Goal: Task Accomplishment & Management: Manage account settings

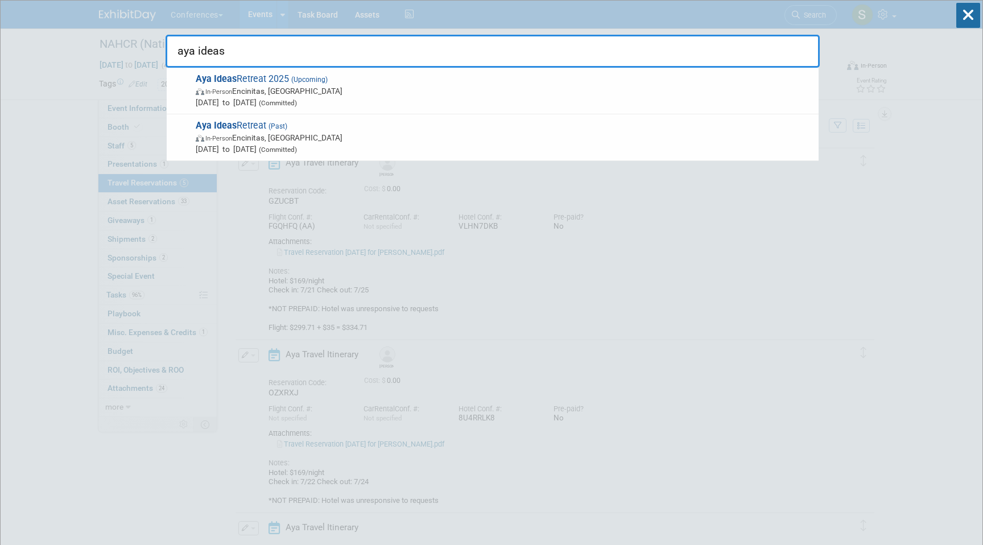
type input "aya ideas"
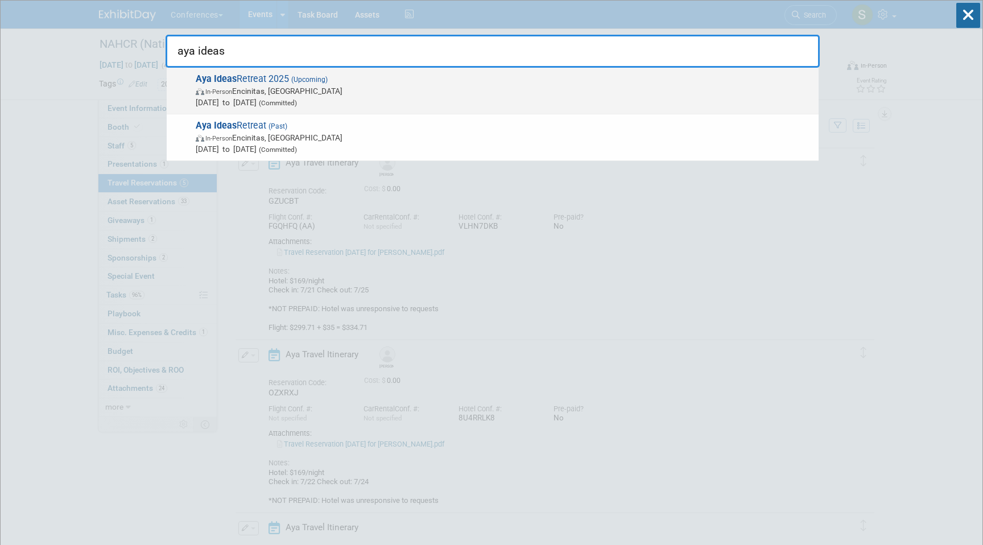
click at [331, 90] on span "In-Person Encinitas, CA" at bounding box center [504, 90] width 617 height 11
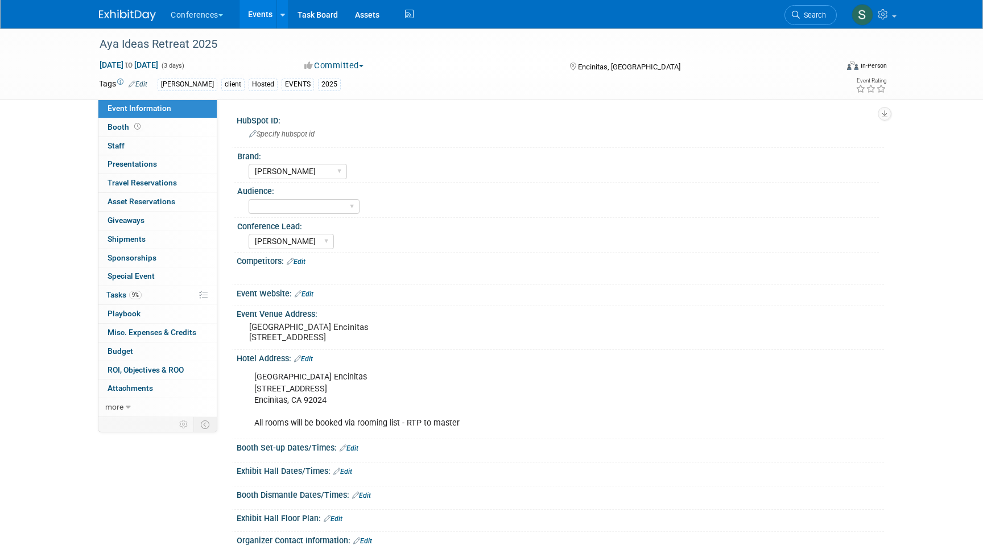
select select "Aya"
select select "Stephanie"
click at [262, 15] on link "Events" at bounding box center [261, 14] width 42 height 28
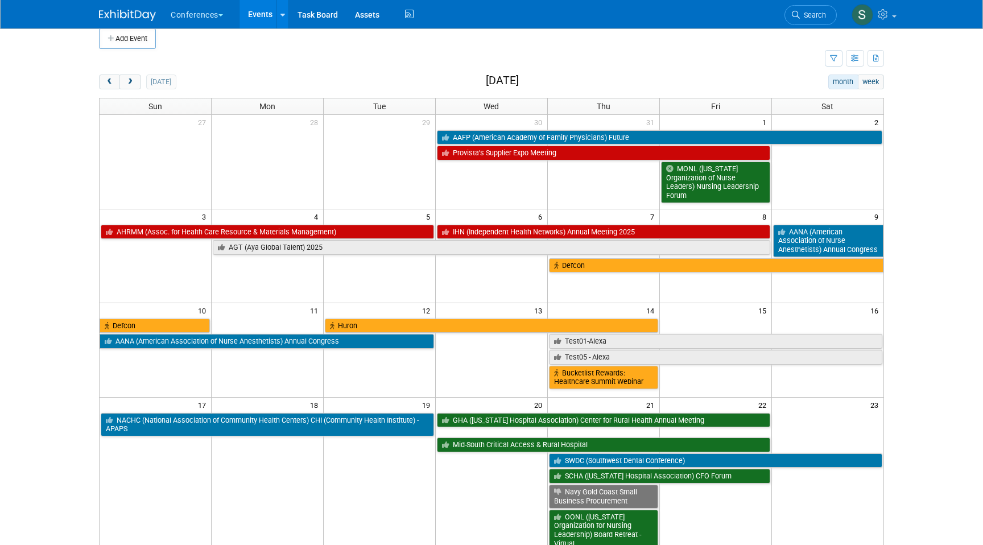
scroll to position [16, 0]
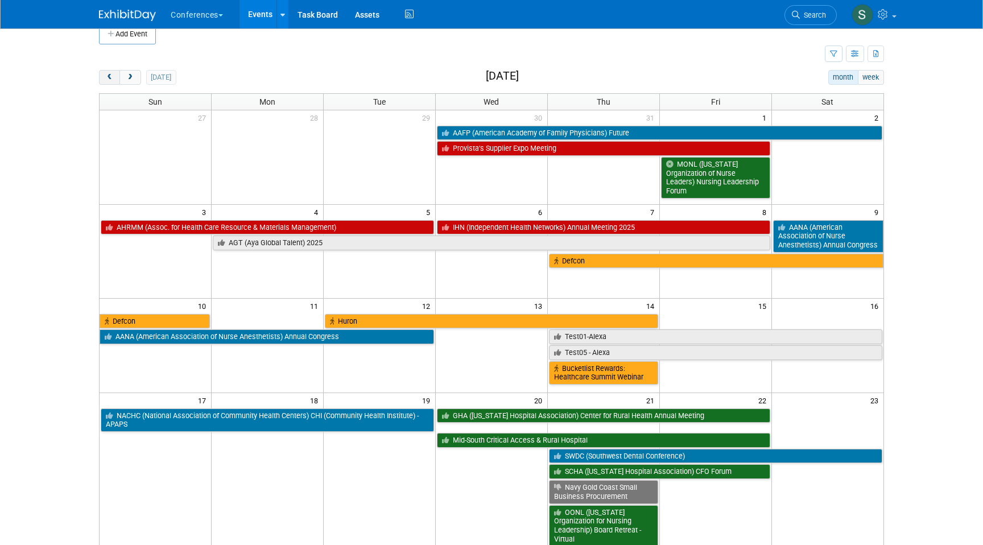
click at [112, 78] on span "prev" at bounding box center [109, 77] width 9 height 7
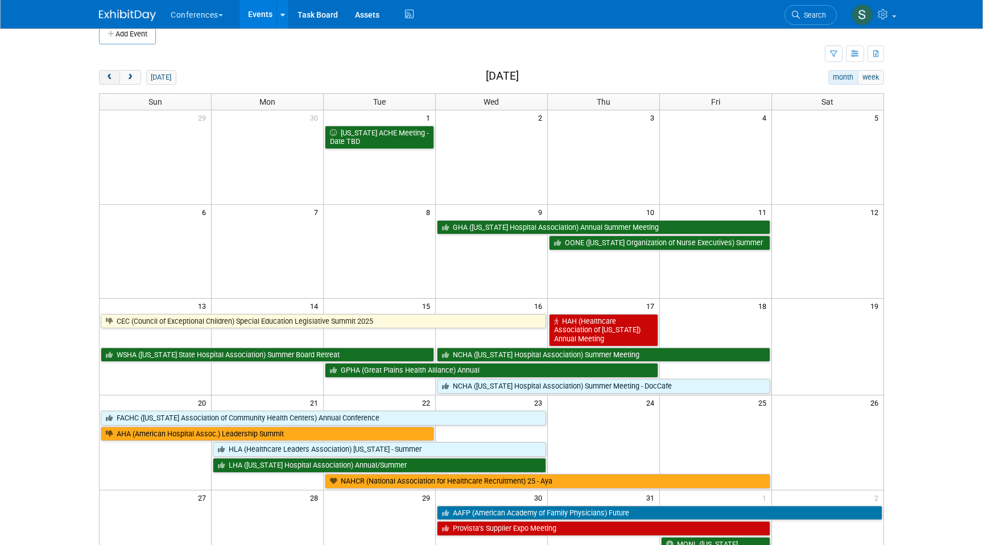
click at [112, 78] on span "prev" at bounding box center [109, 77] width 9 height 7
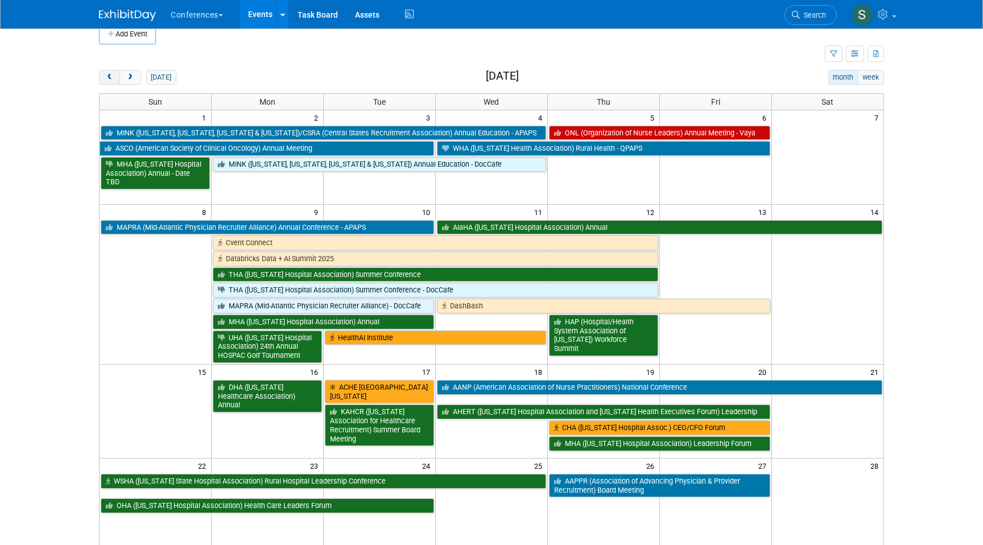
click at [112, 78] on span "prev" at bounding box center [109, 77] width 9 height 7
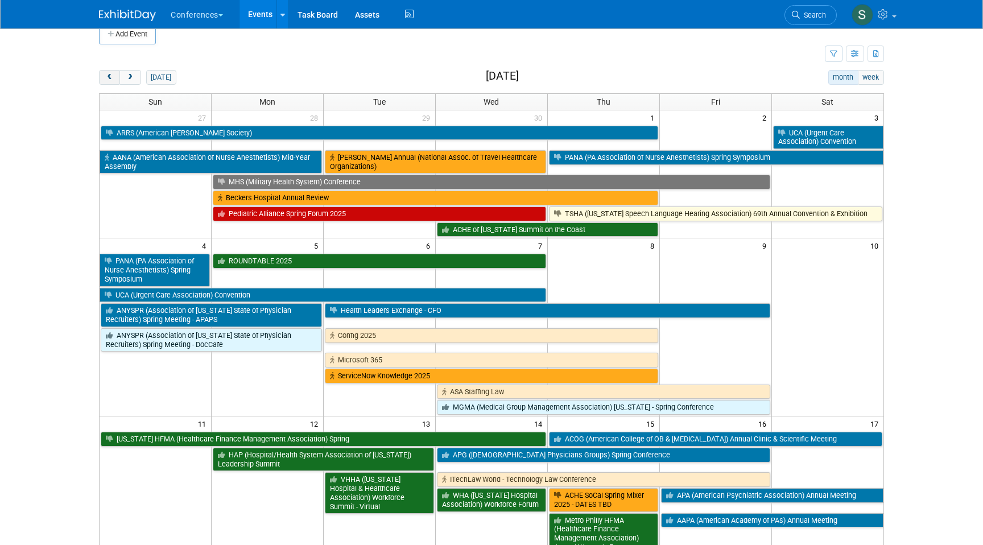
click at [112, 78] on span "prev" at bounding box center [109, 77] width 9 height 7
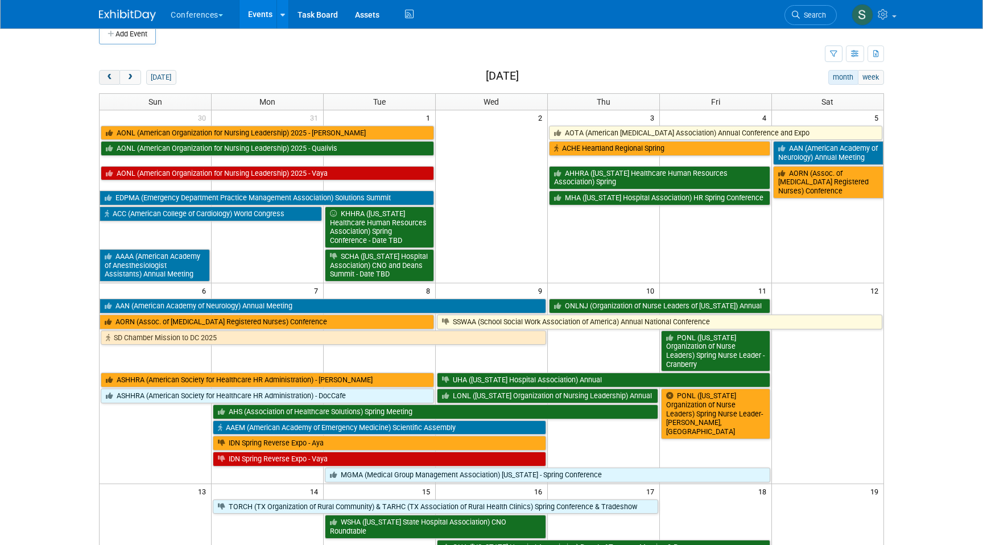
click at [112, 78] on span "prev" at bounding box center [109, 77] width 9 height 7
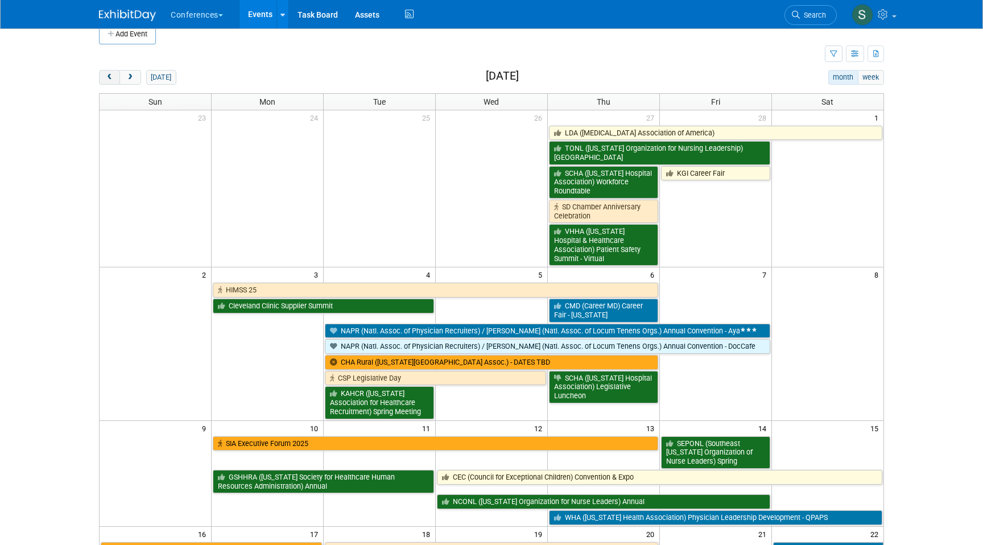
click at [112, 78] on span "prev" at bounding box center [109, 77] width 9 height 7
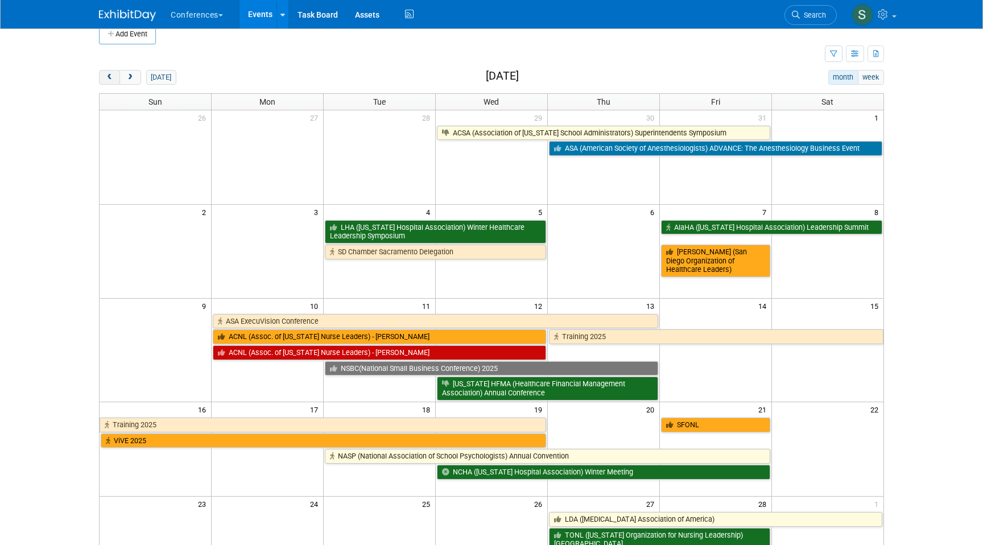
click at [112, 78] on span "prev" at bounding box center [109, 77] width 9 height 7
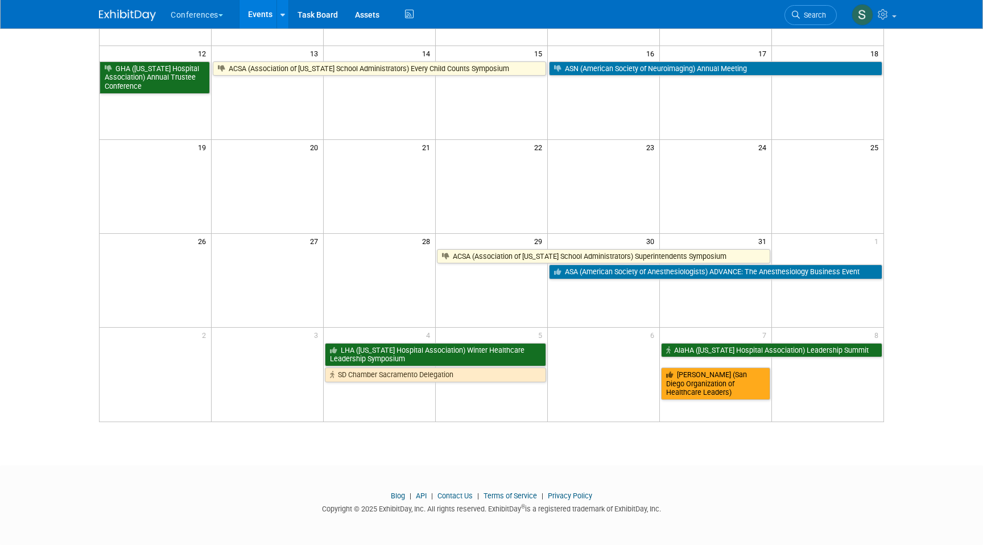
scroll to position [266, 0]
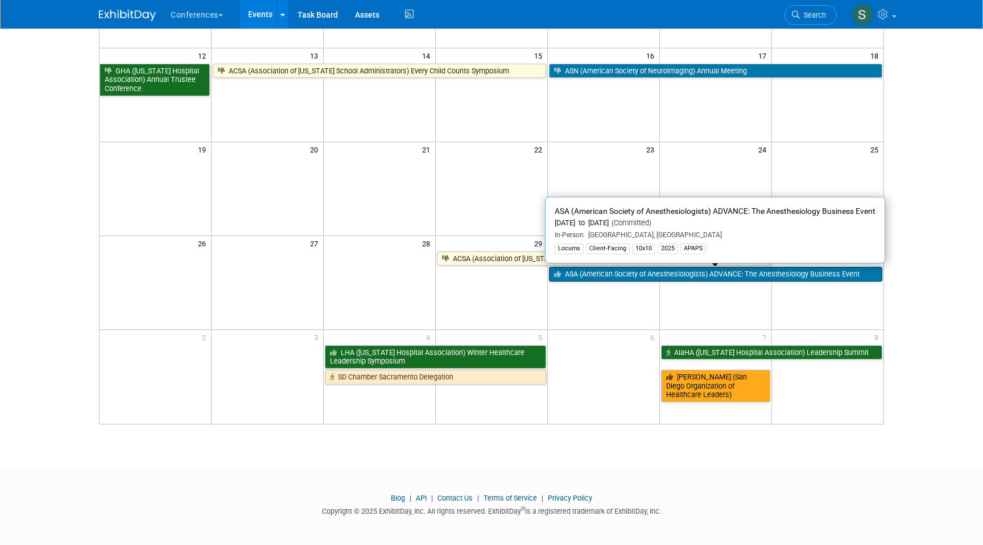
click at [582, 277] on link "ASA (American Society of Anesthesiologists) ADVANCE: The Anesthesiology Busines…" at bounding box center [715, 274] width 333 height 15
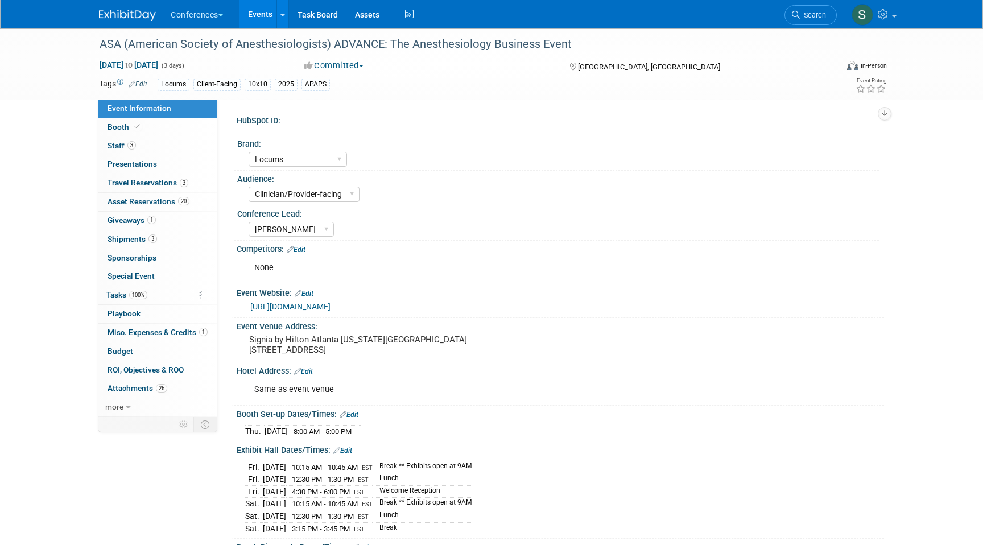
select select "Locums"
select select "Clinician/Provider-facing"
select select "[PERSON_NAME]"
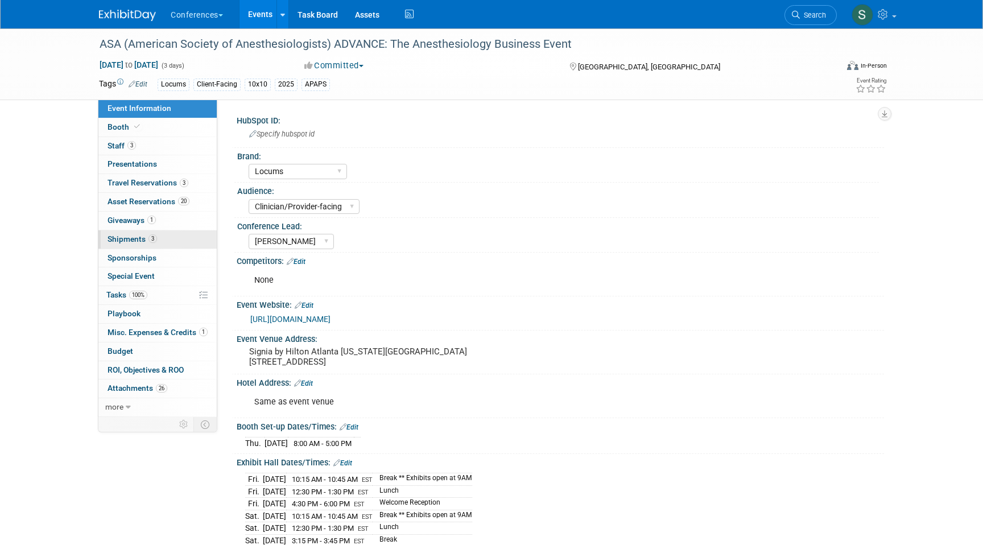
click at [161, 245] on link "3 Shipments 3" at bounding box center [157, 239] width 118 height 18
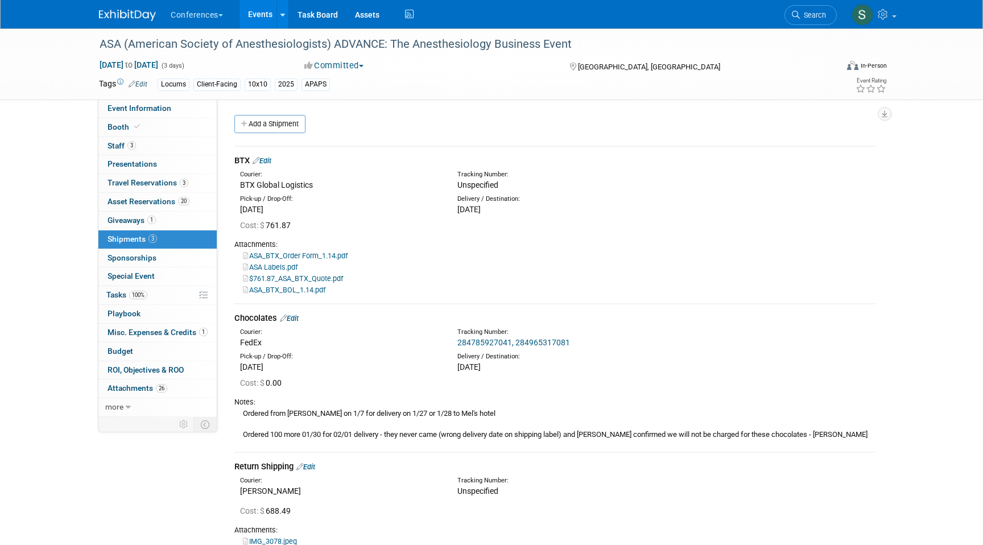
click at [269, 163] on link "Edit" at bounding box center [262, 160] width 19 height 9
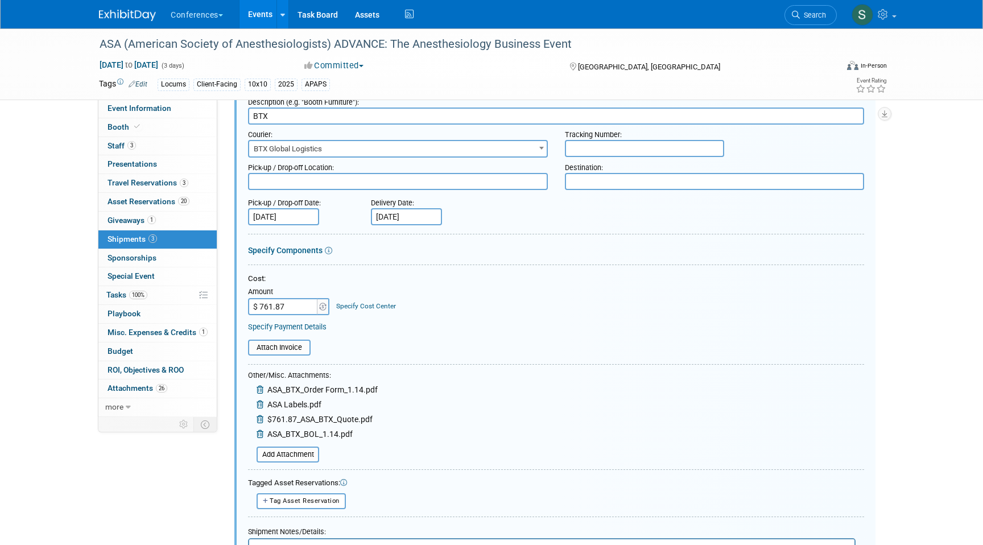
scroll to position [69, 0]
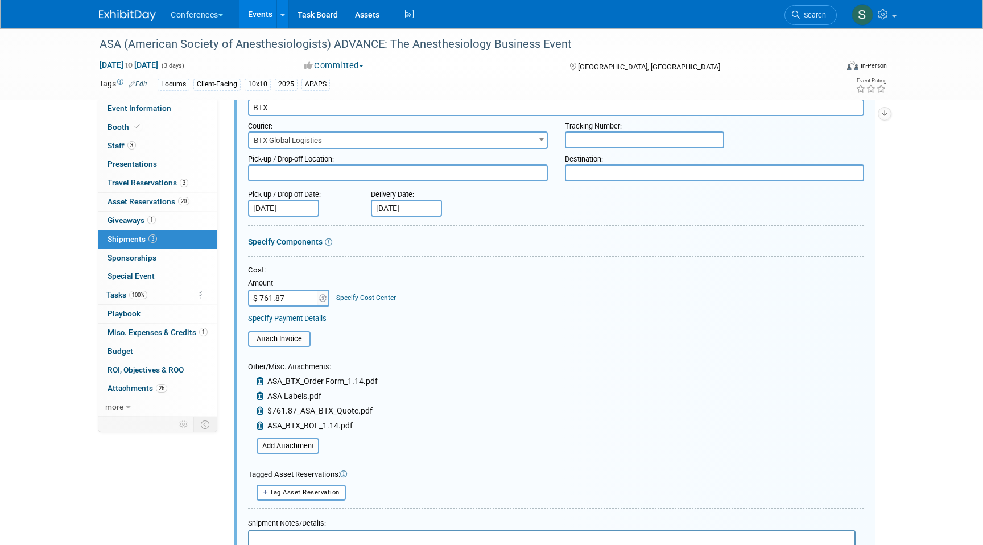
click at [349, 295] on link "Specify Cost Center" at bounding box center [366, 298] width 60 height 8
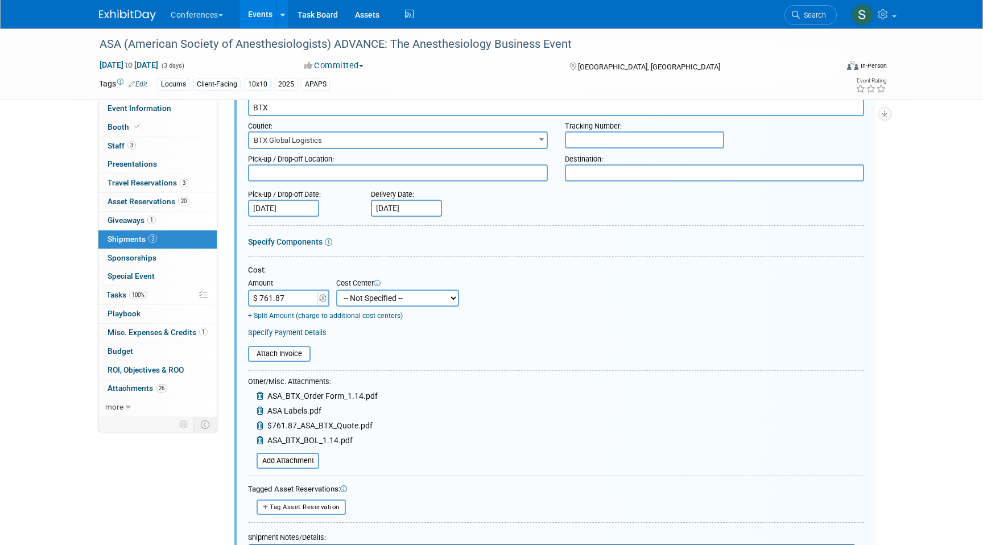
click at [352, 295] on select "-- Not Specified -- Aya Education Aya Healthcare Aya Locums Bespoke Corporate D…" at bounding box center [397, 298] width 123 height 17
click at [336, 290] on select "-- Not Specified -- Aya Education Aya Healthcare Aya Locums Bespoke Corporate D…" at bounding box center [397, 298] width 123 height 17
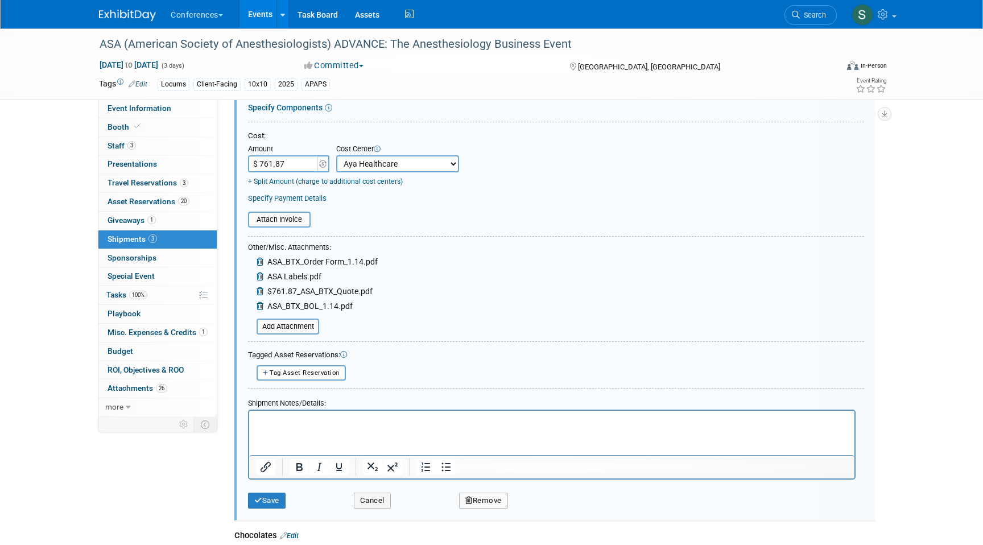
scroll to position [185, 0]
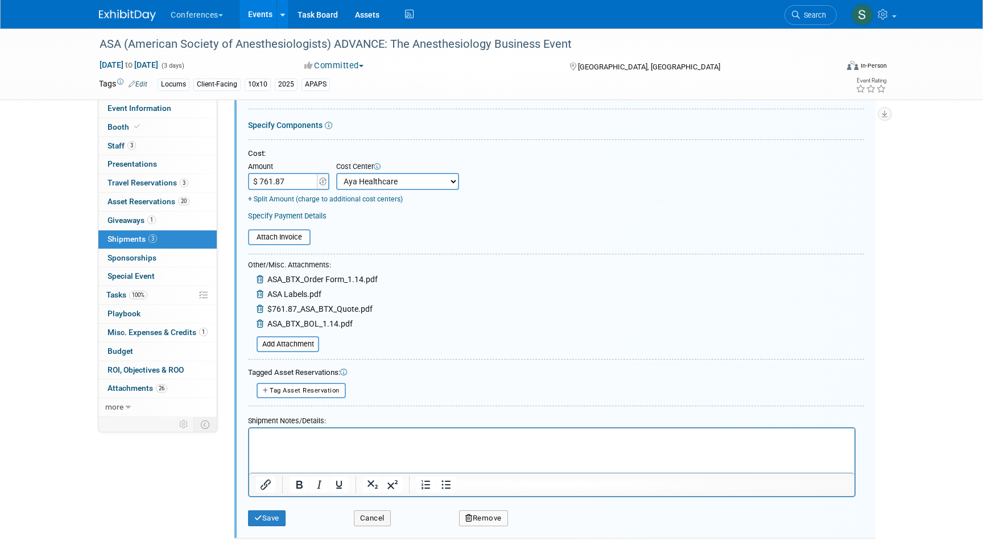
click at [378, 184] on select "-- Not Specified -- Aya Education Aya Healthcare Aya Locums Bespoke Corporate D…" at bounding box center [397, 181] width 123 height 17
select select "18965873"
click at [336, 173] on select "-- Not Specified -- Aya Education Aya Healthcare Aya Locums Bespoke Corporate D…" at bounding box center [397, 181] width 123 height 17
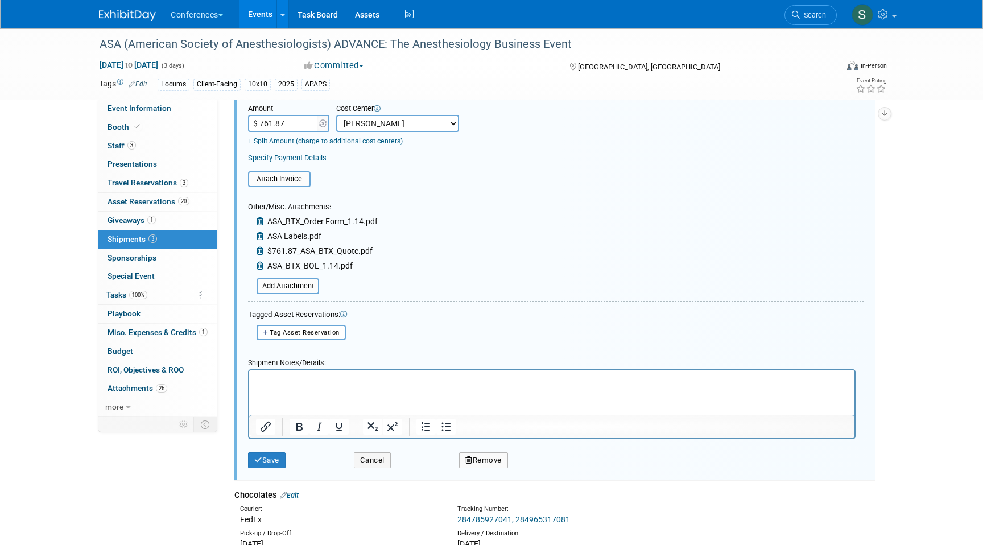
scroll to position [260, 0]
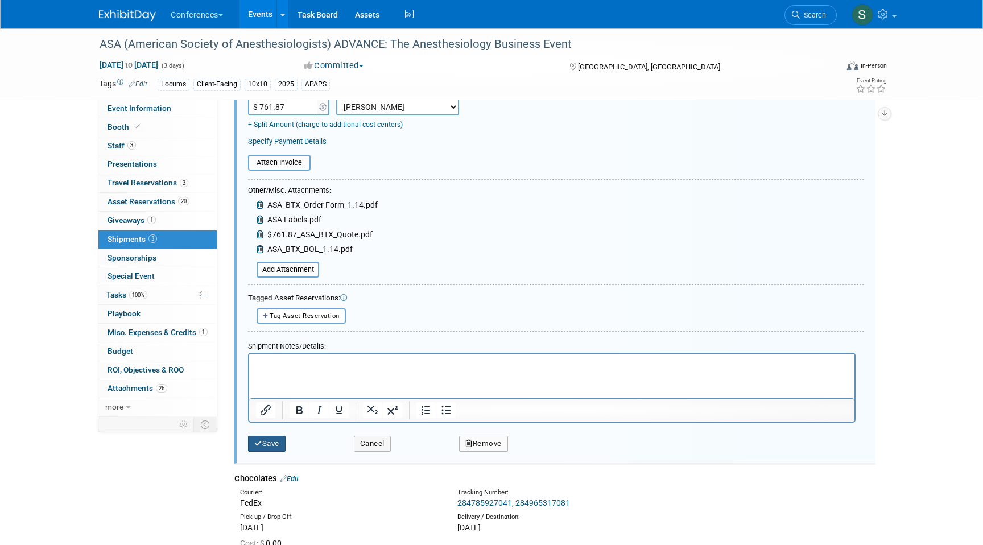
click at [261, 442] on icon "submit" at bounding box center [258, 443] width 8 height 7
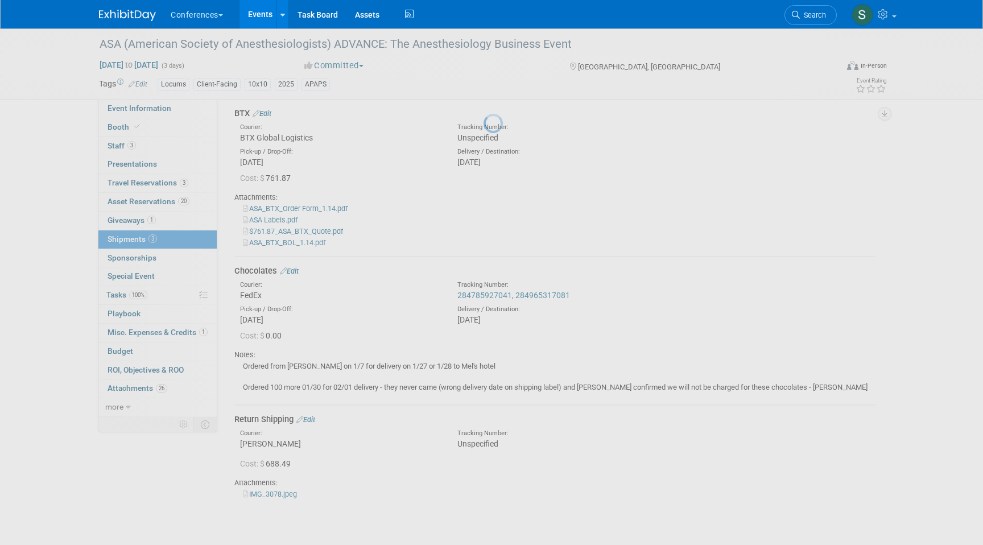
scroll to position [17, 0]
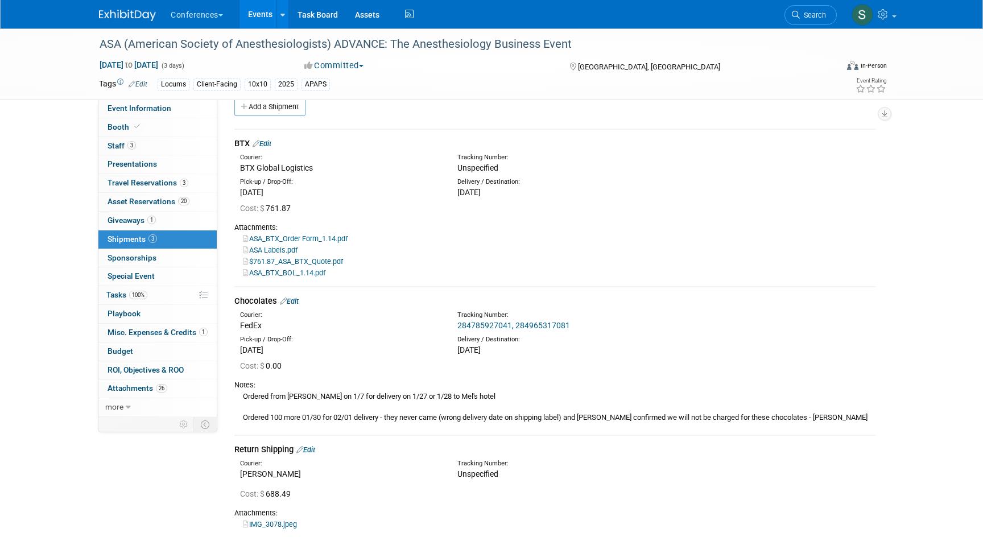
click at [262, 14] on link "Events" at bounding box center [261, 14] width 42 height 28
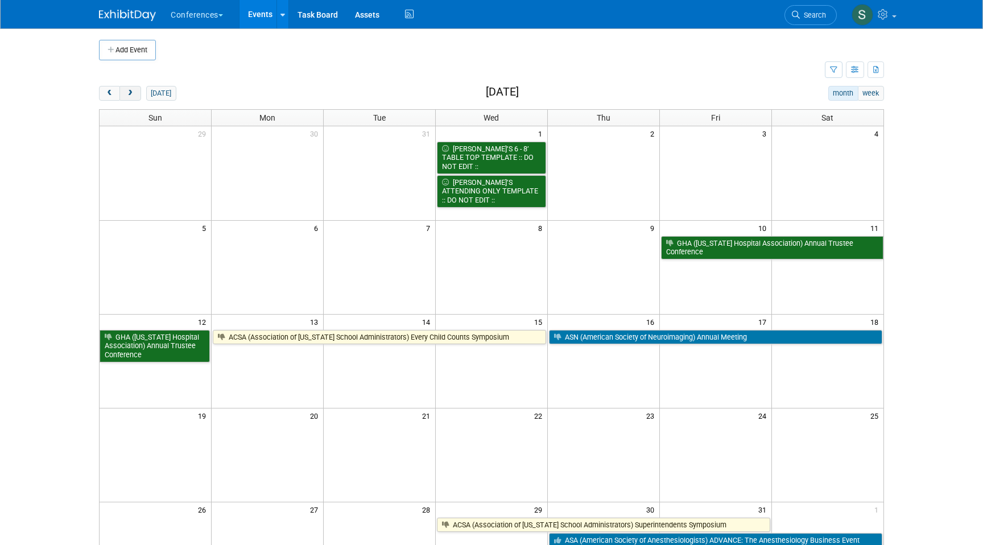
click at [128, 94] on span "next" at bounding box center [130, 93] width 9 height 7
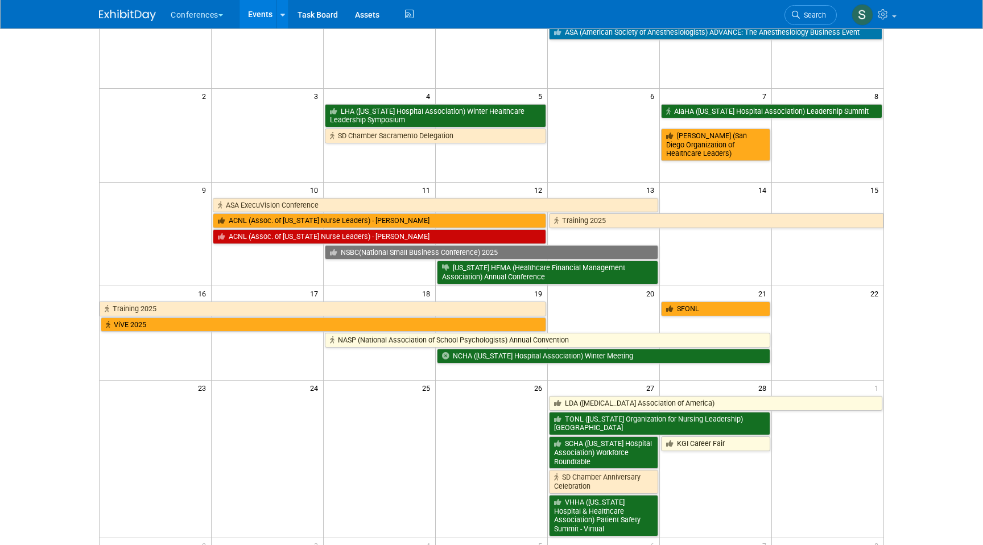
scroll to position [134, 0]
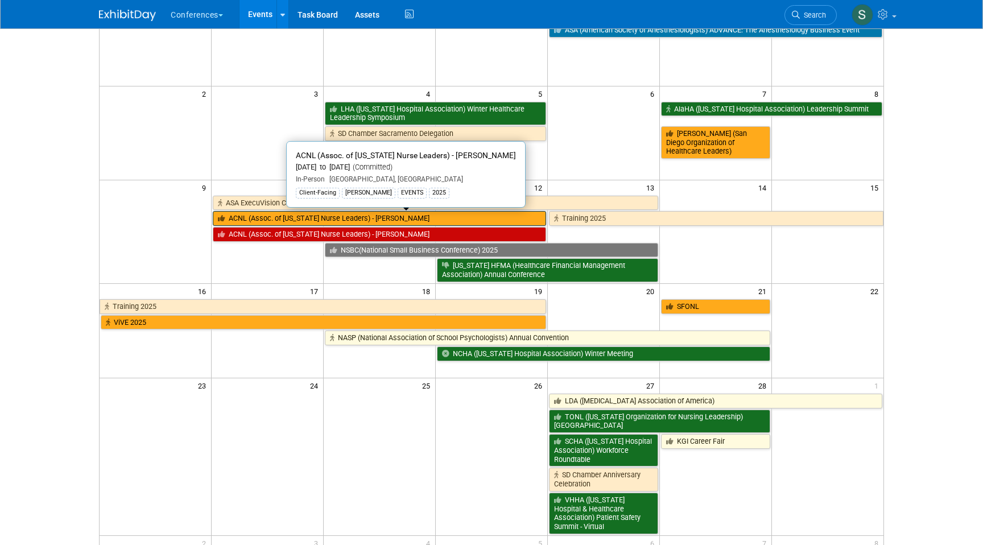
click at [262, 216] on link "ACNL (Assoc. of [US_STATE] Nurse Leaders) - [PERSON_NAME]" at bounding box center [379, 218] width 333 height 15
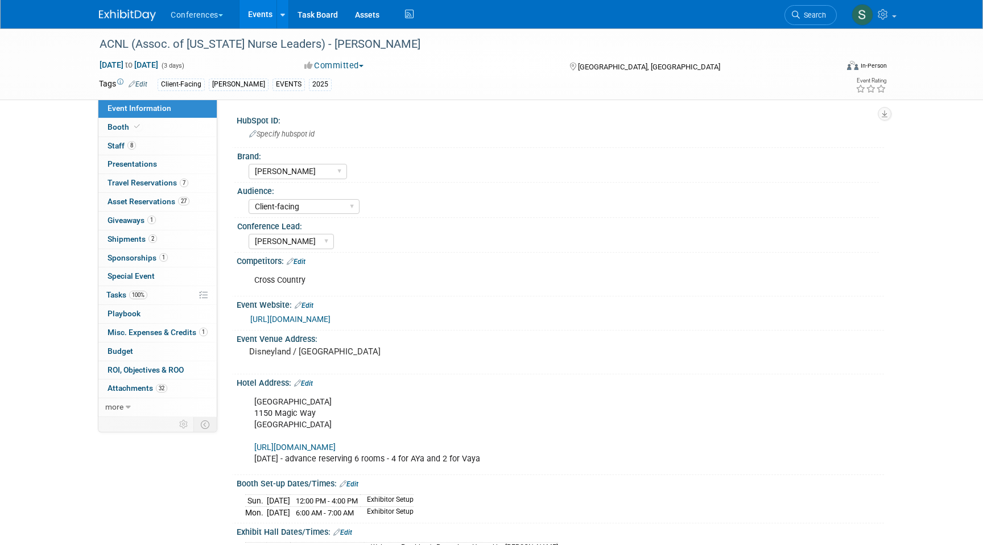
select select "[PERSON_NAME]"
select select "Client-facing"
select select "[PERSON_NAME]"
click at [150, 244] on link "2 Shipments 2" at bounding box center [157, 239] width 118 height 18
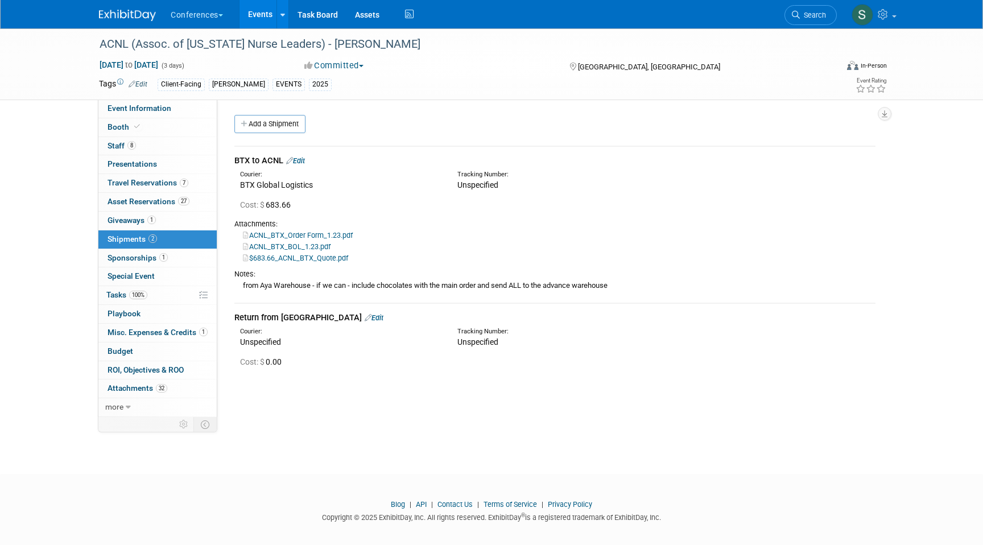
click at [300, 162] on link "Edit" at bounding box center [295, 160] width 19 height 9
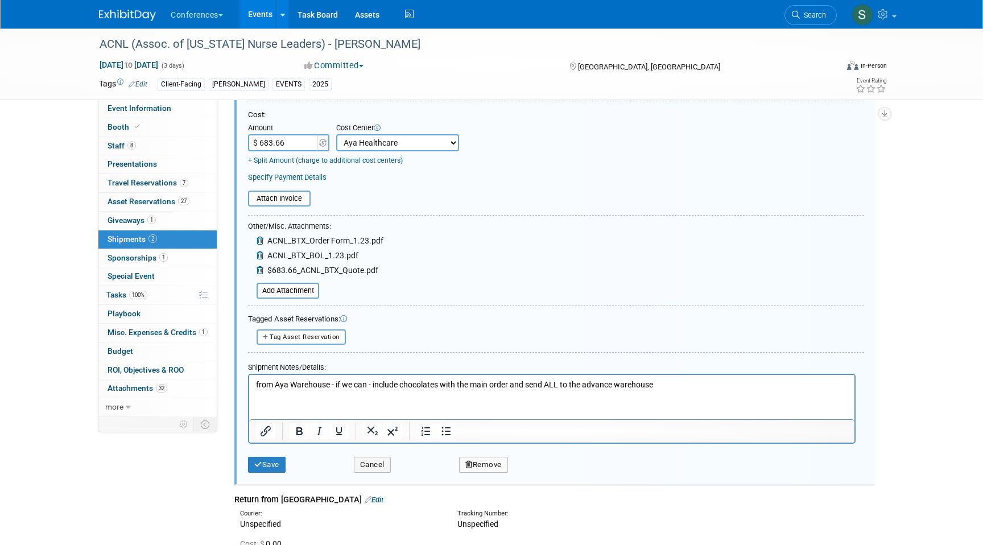
scroll to position [225, 0]
click at [271, 463] on button "Save" at bounding box center [267, 464] width 38 height 16
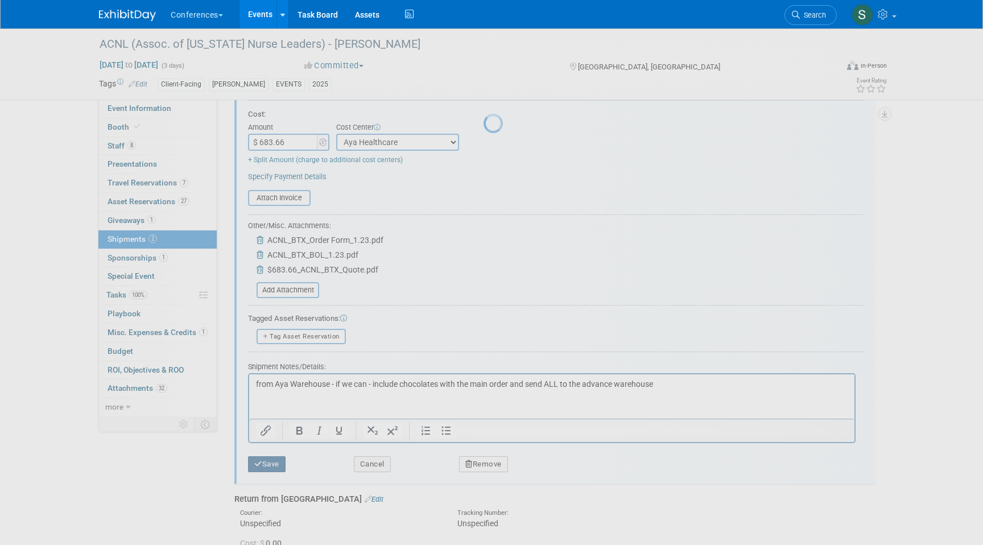
scroll to position [9, 0]
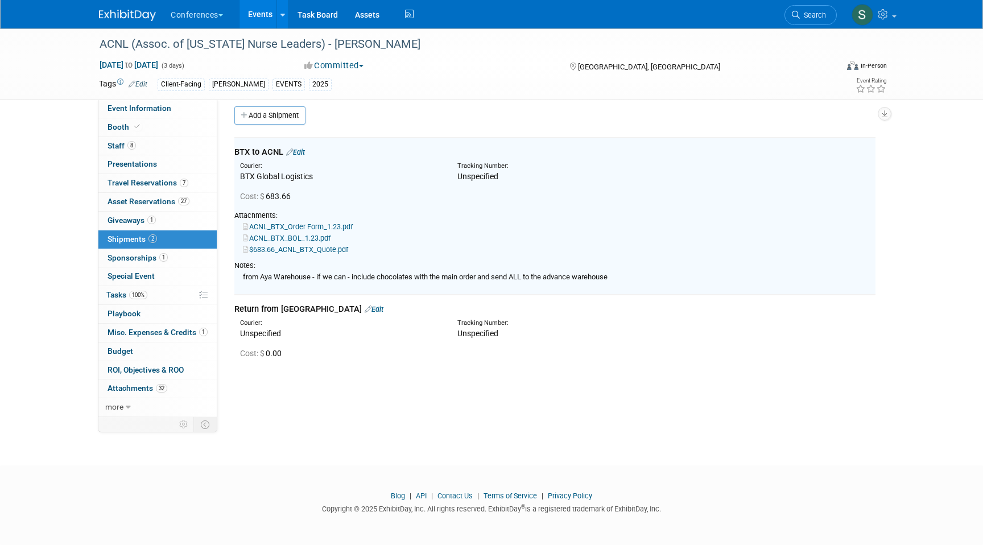
click at [260, 15] on link "Events" at bounding box center [261, 14] width 42 height 28
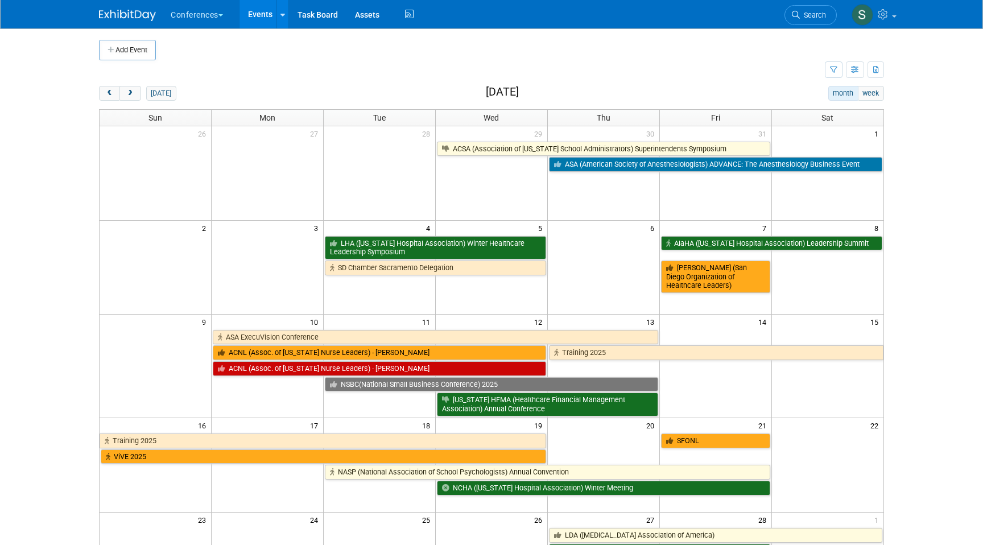
scroll to position [31, 0]
